Goal: Task Accomplishment & Management: Use online tool/utility

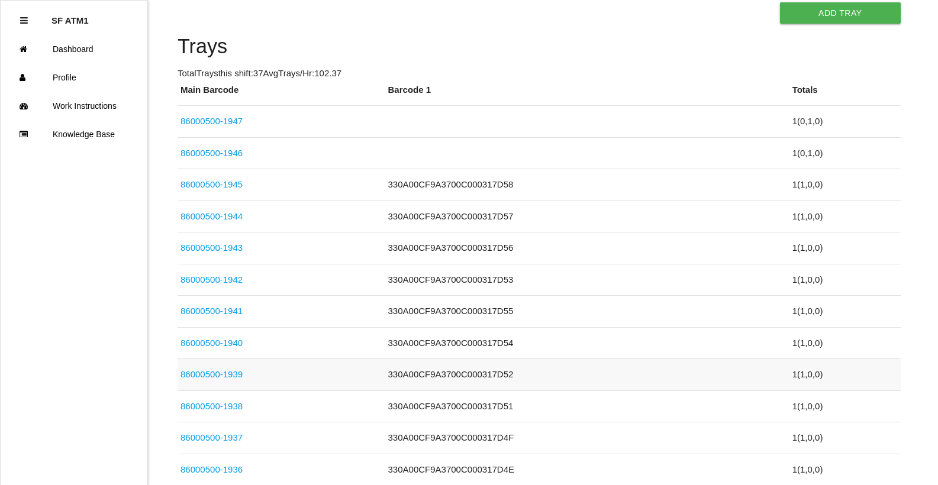
scroll to position [474, 0]
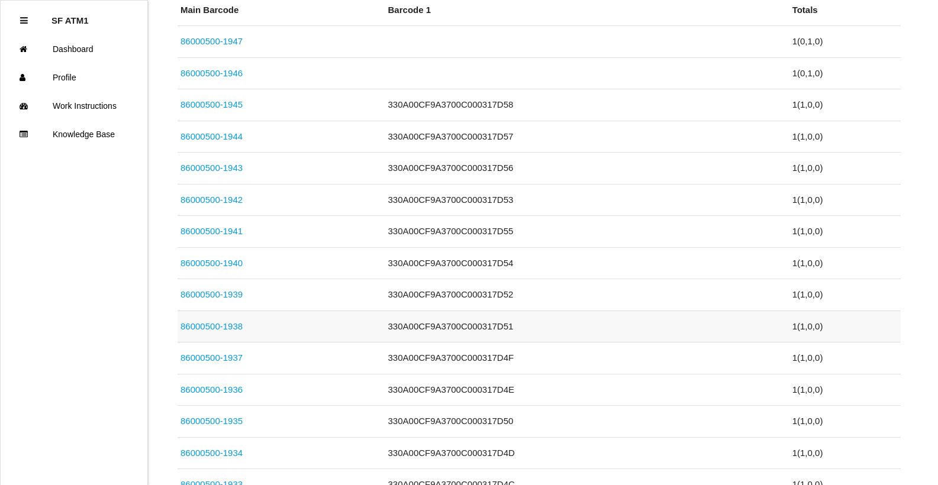
click at [227, 324] on link "86000500-1938" at bounding box center [212, 326] width 62 height 10
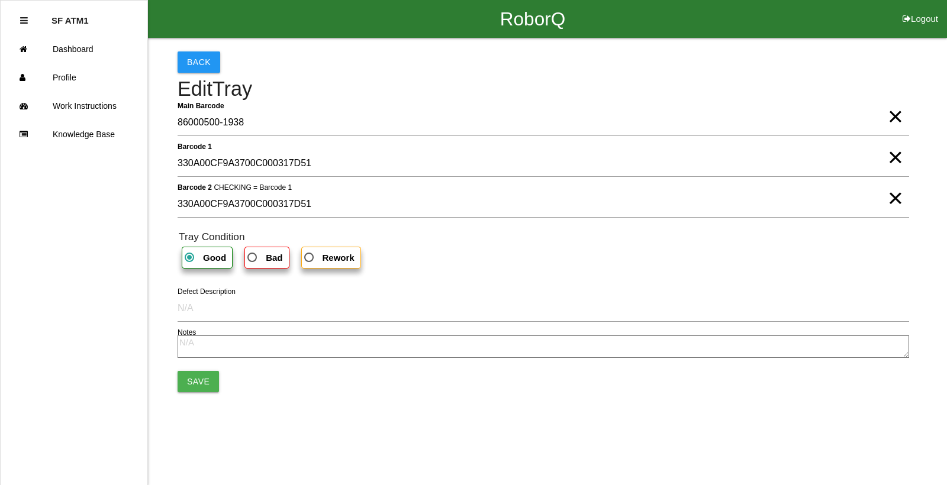
click at [893, 157] on span "×" at bounding box center [895, 146] width 15 height 24
click at [892, 198] on span "×" at bounding box center [895, 187] width 15 height 24
click at [253, 255] on span "Bad" at bounding box center [263, 257] width 37 height 15
click at [253, 255] on input "Bad" at bounding box center [249, 254] width 8 height 8
radio input "true"
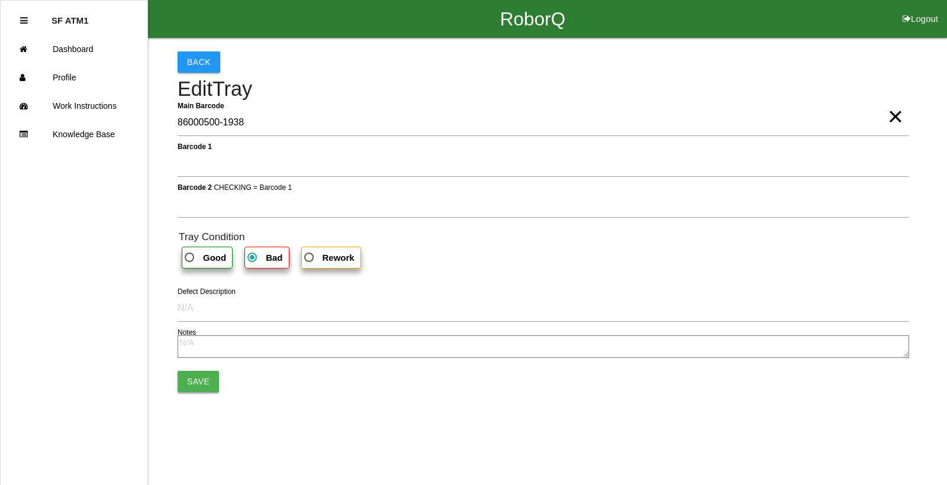
click at [207, 376] on button "Save" at bounding box center [198, 381] width 41 height 21
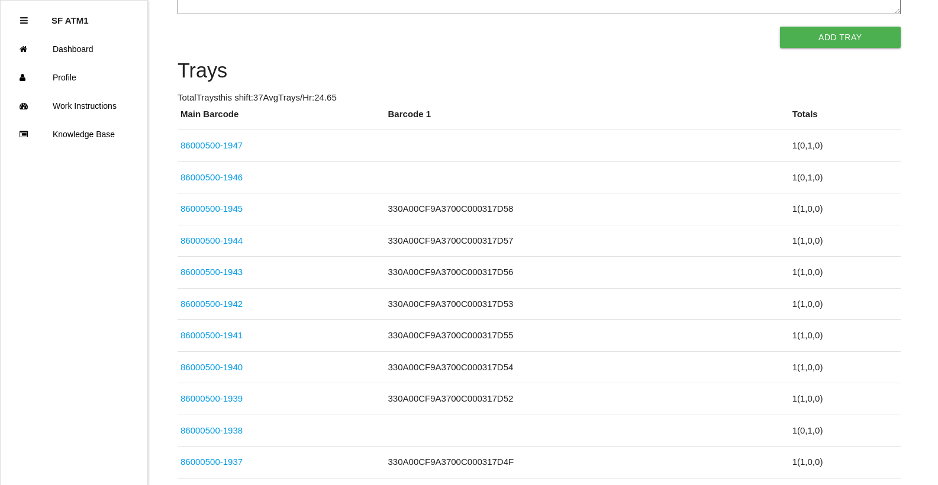
scroll to position [533, 0]
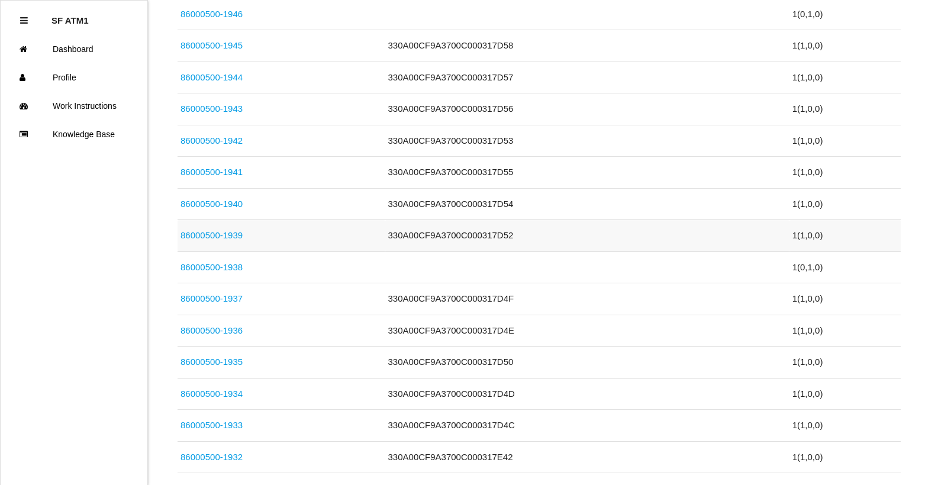
click at [199, 237] on link "86000500-1939" at bounding box center [212, 235] width 62 height 10
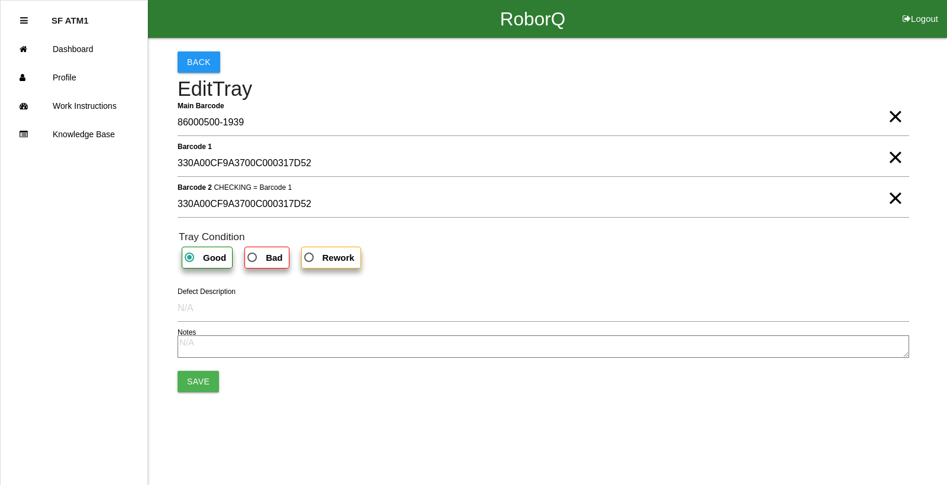
click at [260, 265] on span "Bad" at bounding box center [263, 257] width 37 height 15
click at [253, 258] on input "Bad" at bounding box center [249, 254] width 8 height 8
radio input "true"
click at [897, 157] on span "×" at bounding box center [895, 146] width 15 height 24
click at [899, 198] on span "×" at bounding box center [895, 187] width 15 height 24
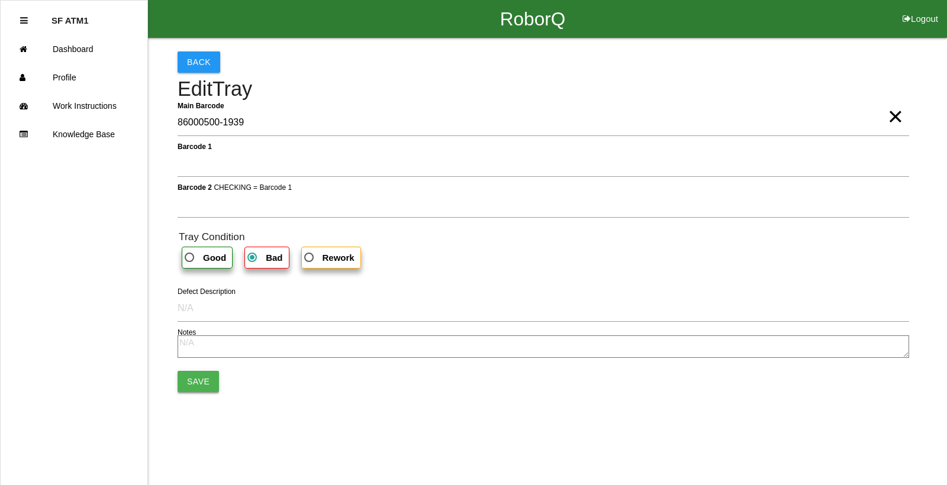
click at [185, 385] on button "Save" at bounding box center [198, 381] width 41 height 21
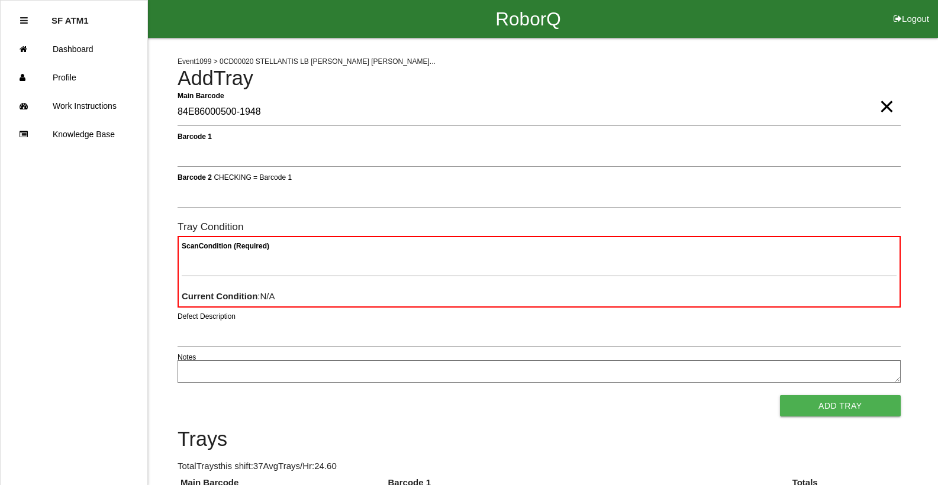
type Barcode "84E86000500-1948"
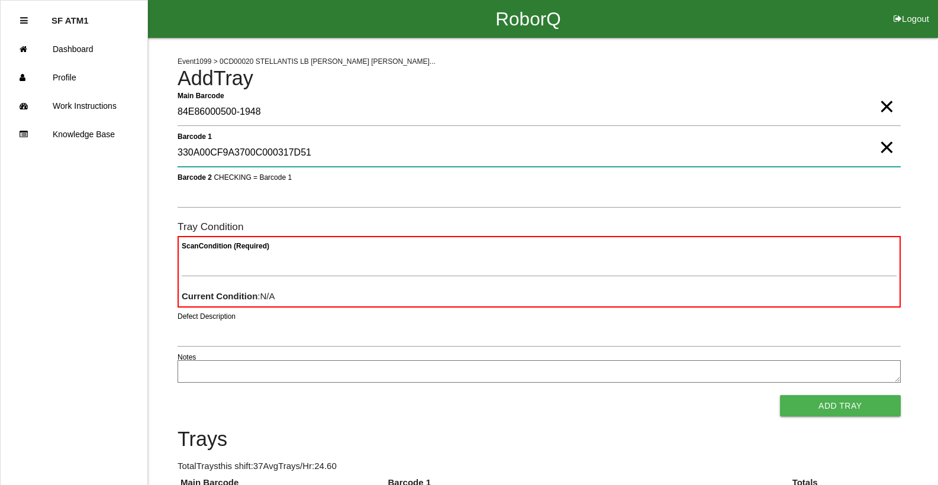
type 1 "330A00CF9A3700C000317D51"
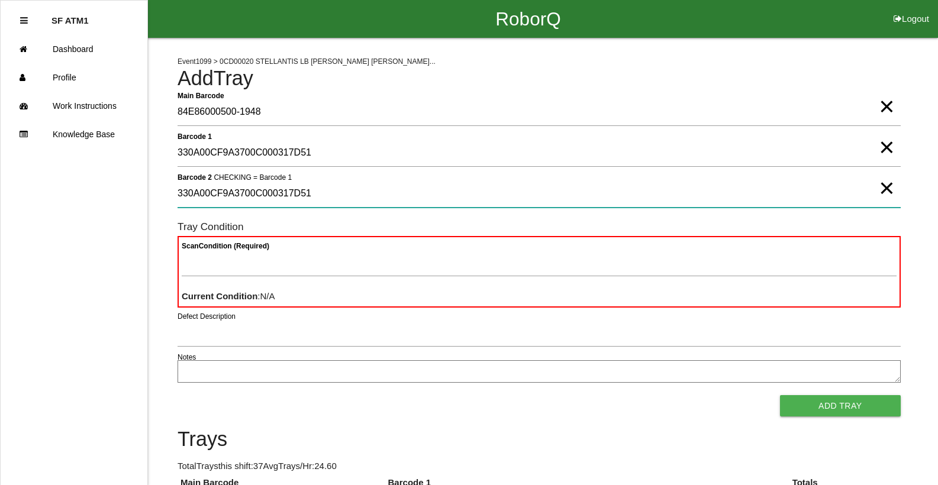
type 2 "330A00CF9A3700C000317D51"
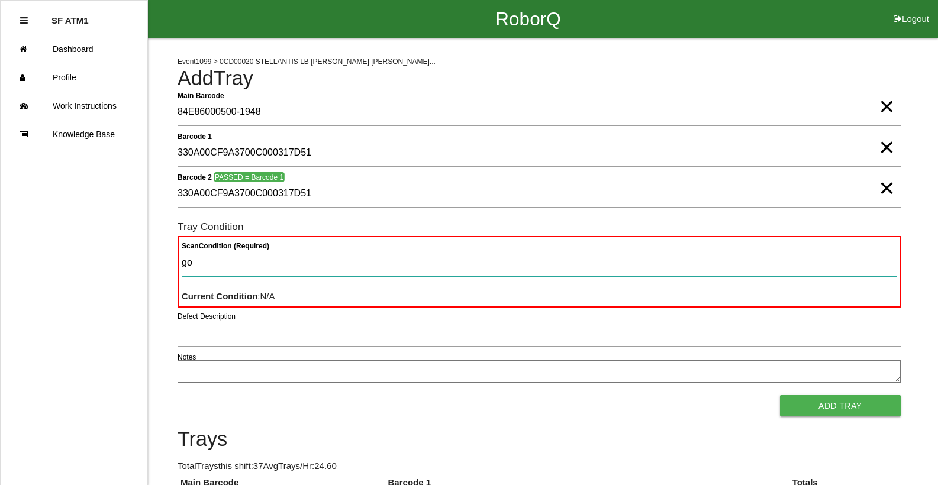
type Condition "goo"
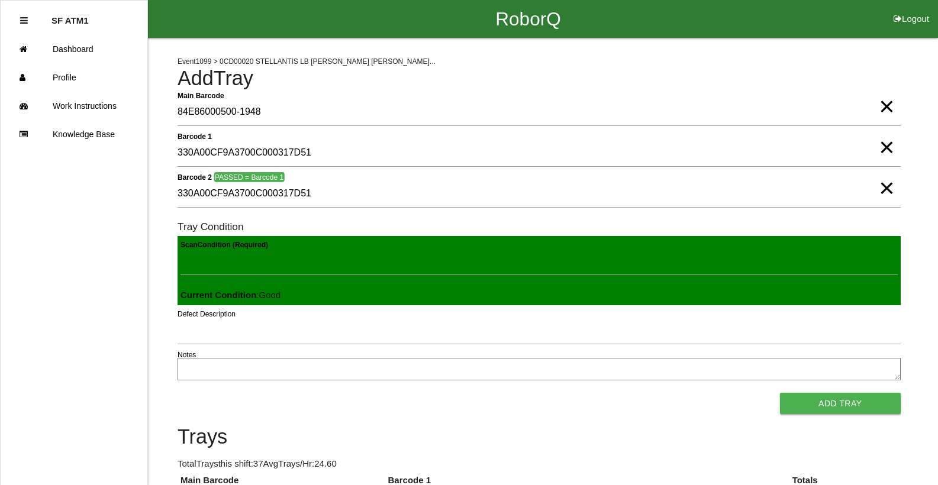
click at [780, 393] on button "Add Tray" at bounding box center [840, 403] width 121 height 21
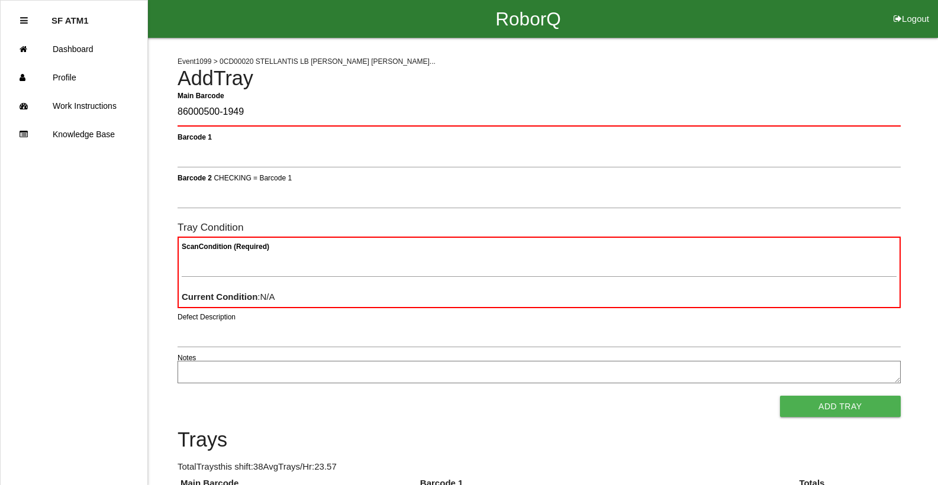
type Barcode "86000500-1949"
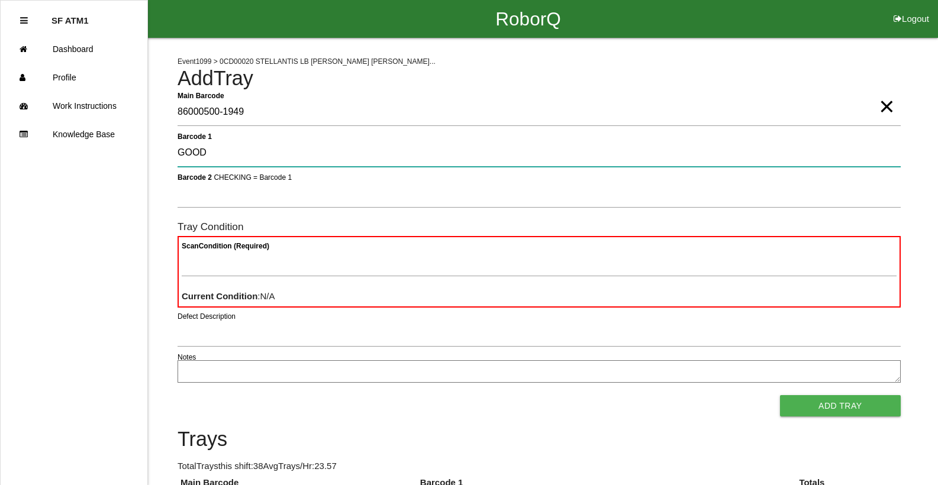
type 1 "GOOD"
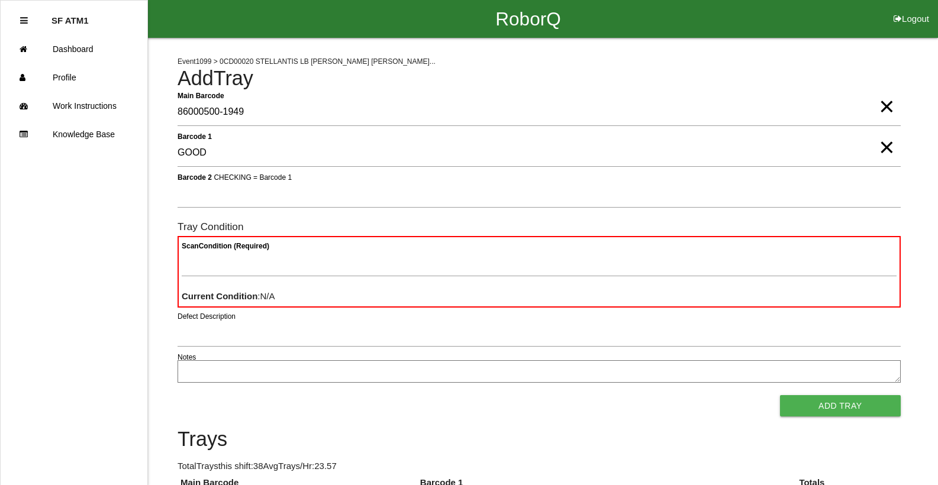
click at [884, 147] on span "×" at bounding box center [886, 136] width 15 height 24
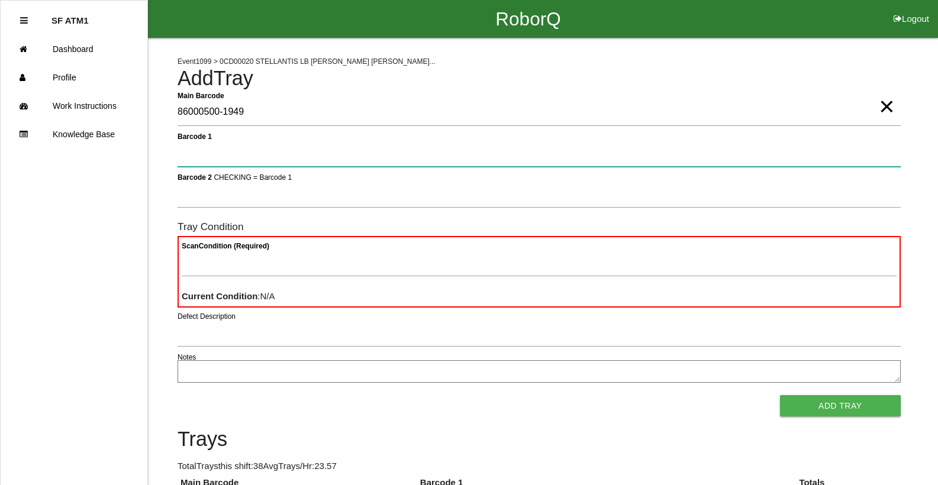
click at [884, 151] on 1 "Barcode 1" at bounding box center [539, 153] width 723 height 27
type 1 "330A00CF9A3700C000317D52"
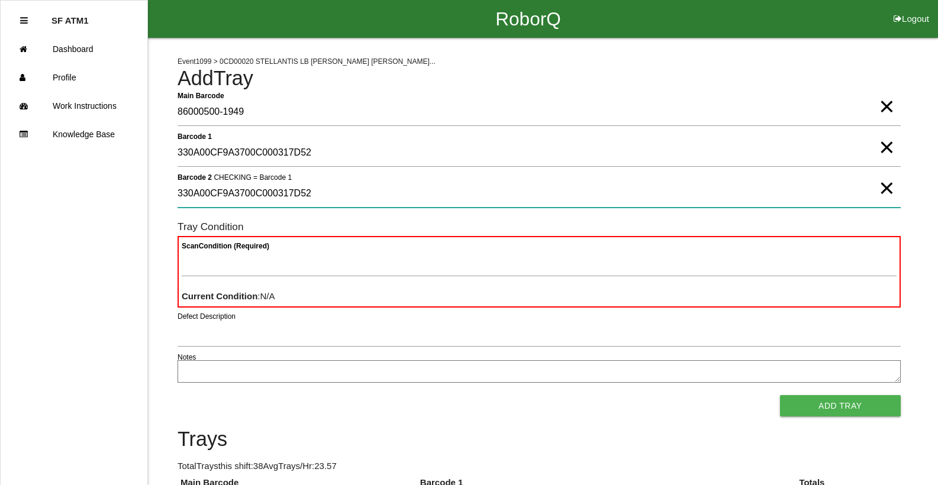
type 2 "330A00CF9A3700C000317D52"
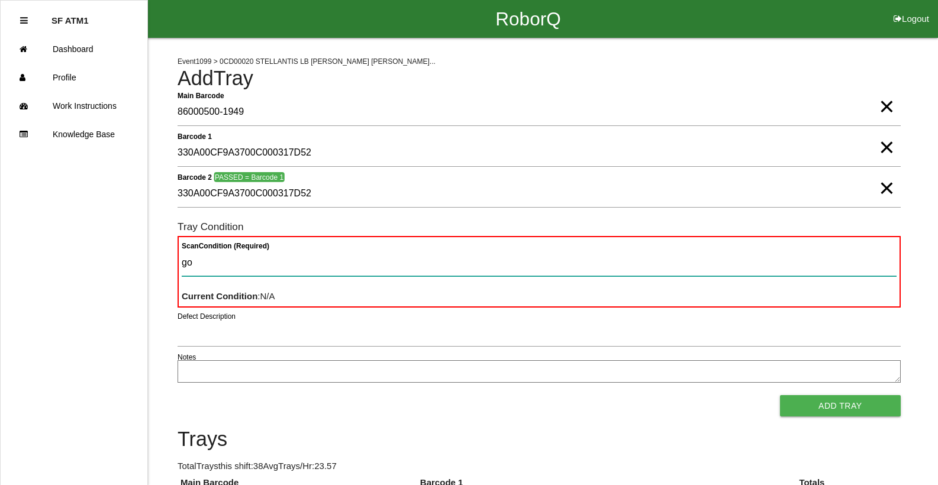
type Condition "goo"
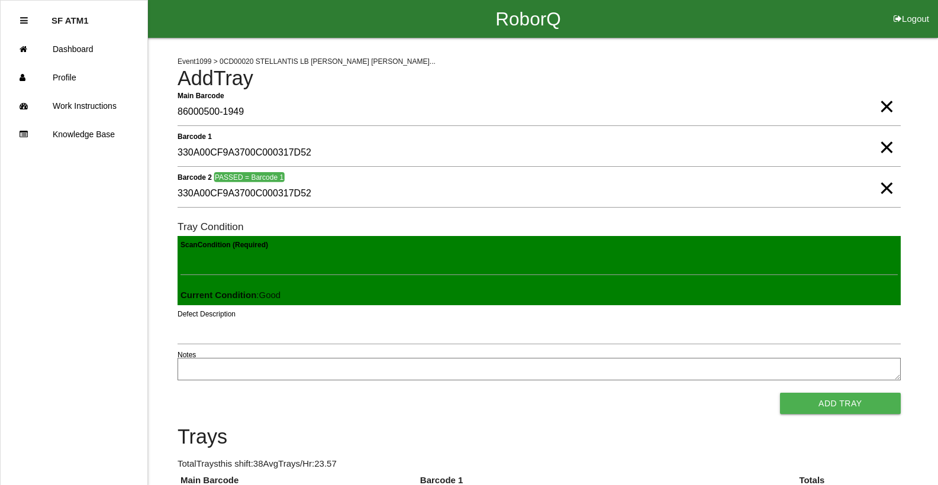
click at [780, 393] on button "Add Tray" at bounding box center [840, 403] width 121 height 21
